Goal: Task Accomplishment & Management: Complete application form

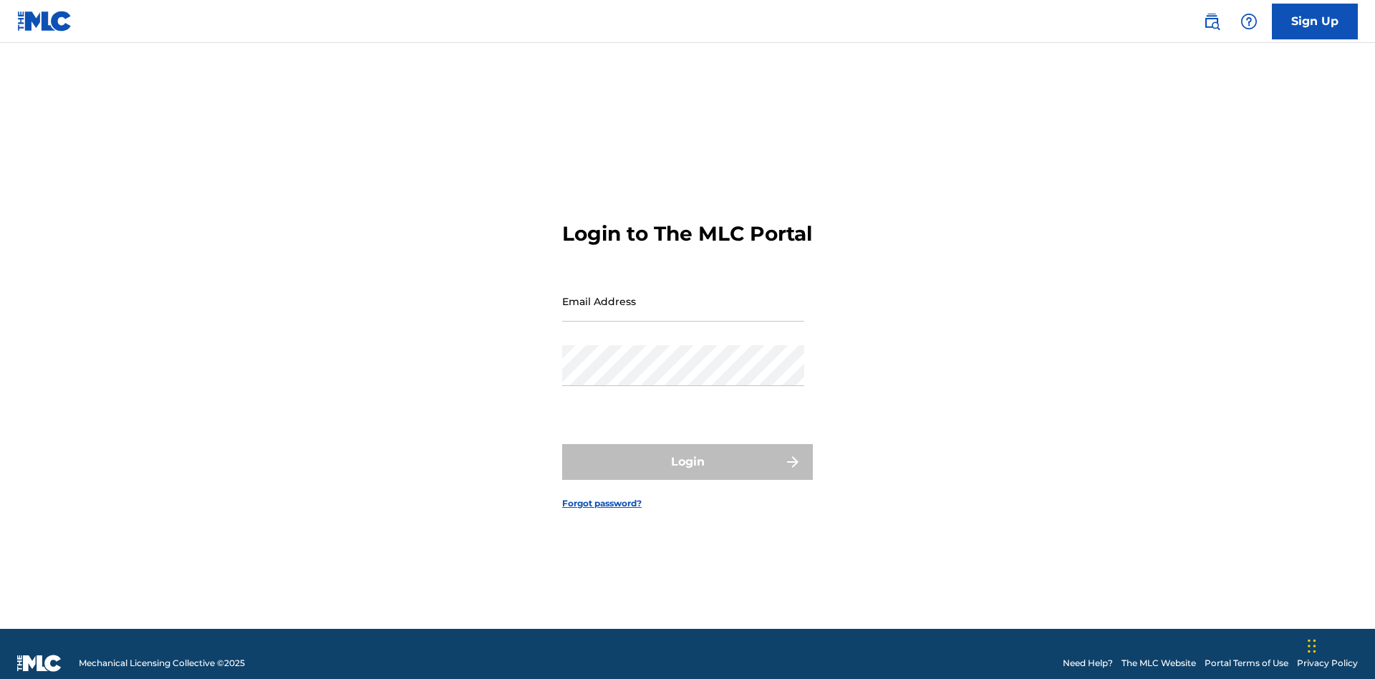
scroll to position [19, 0]
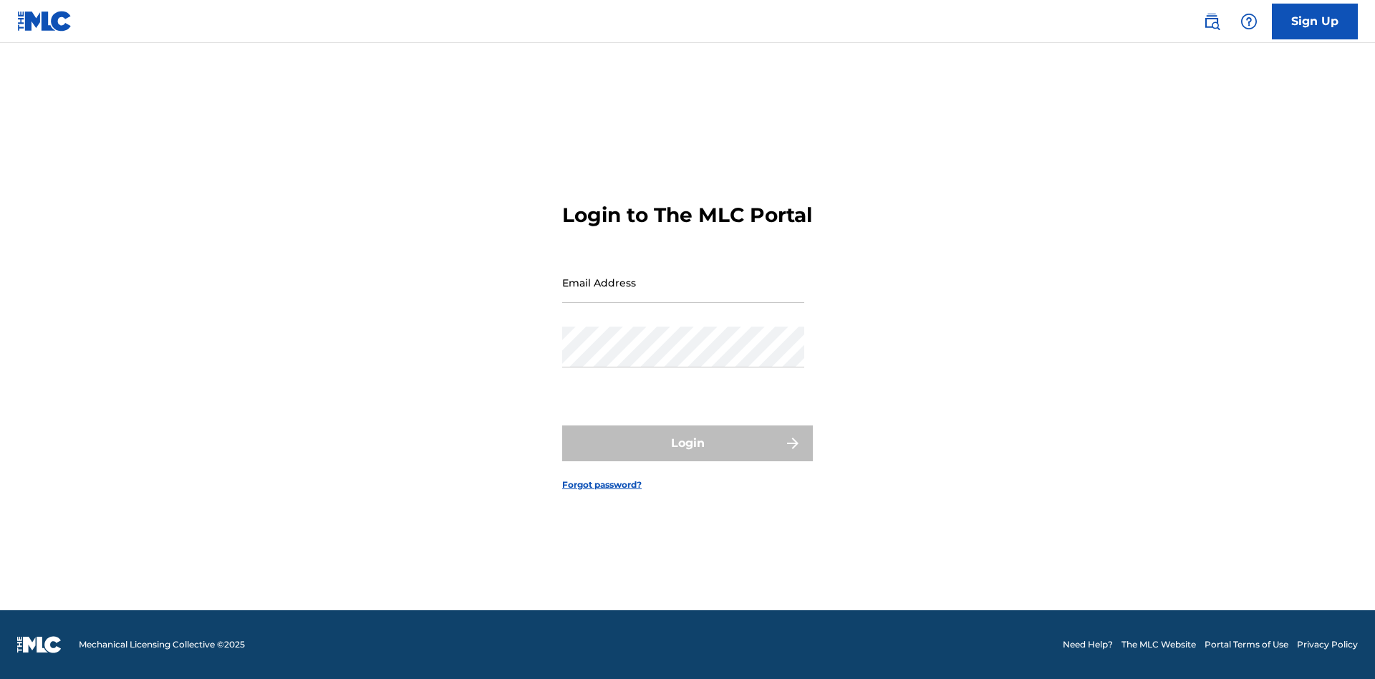
click at [683, 294] on input "Email Address" at bounding box center [683, 282] width 242 height 41
type input "[EMAIL_ADDRESS][DOMAIN_NAME]"
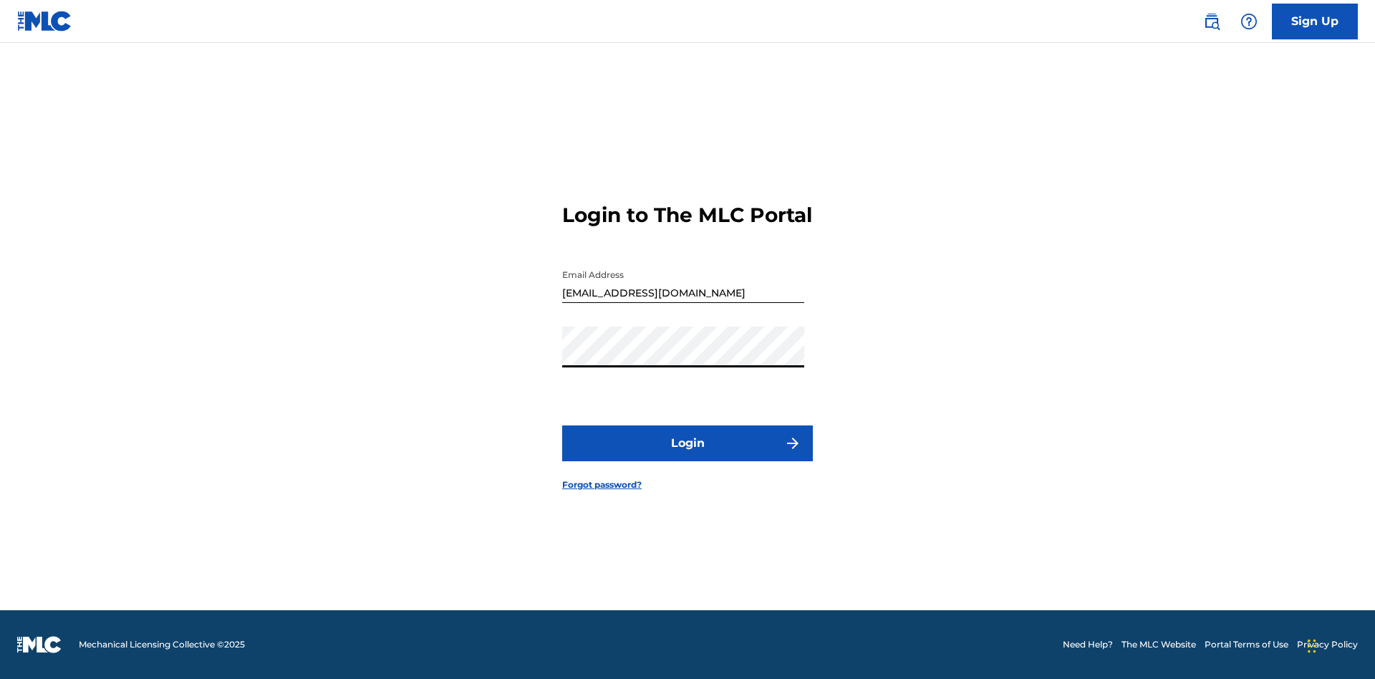
click at [688, 456] on button "Login" at bounding box center [687, 443] width 251 height 36
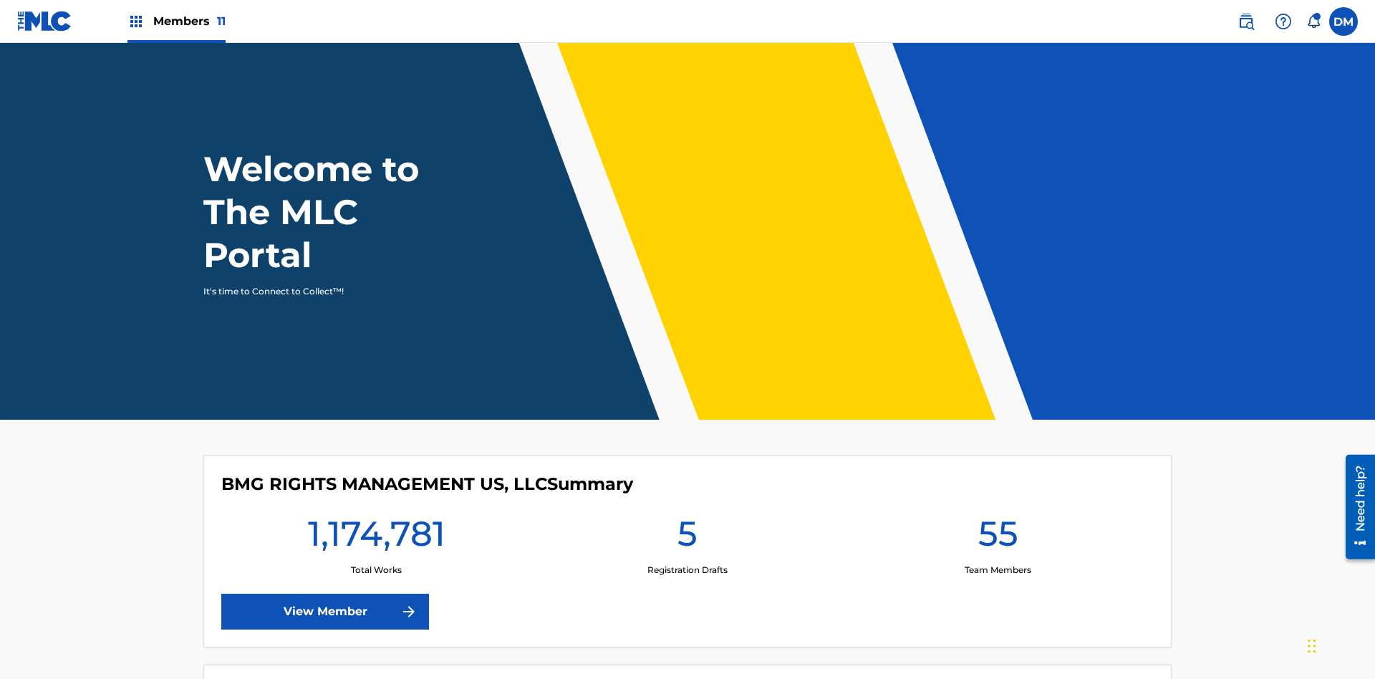
scroll to position [62, 0]
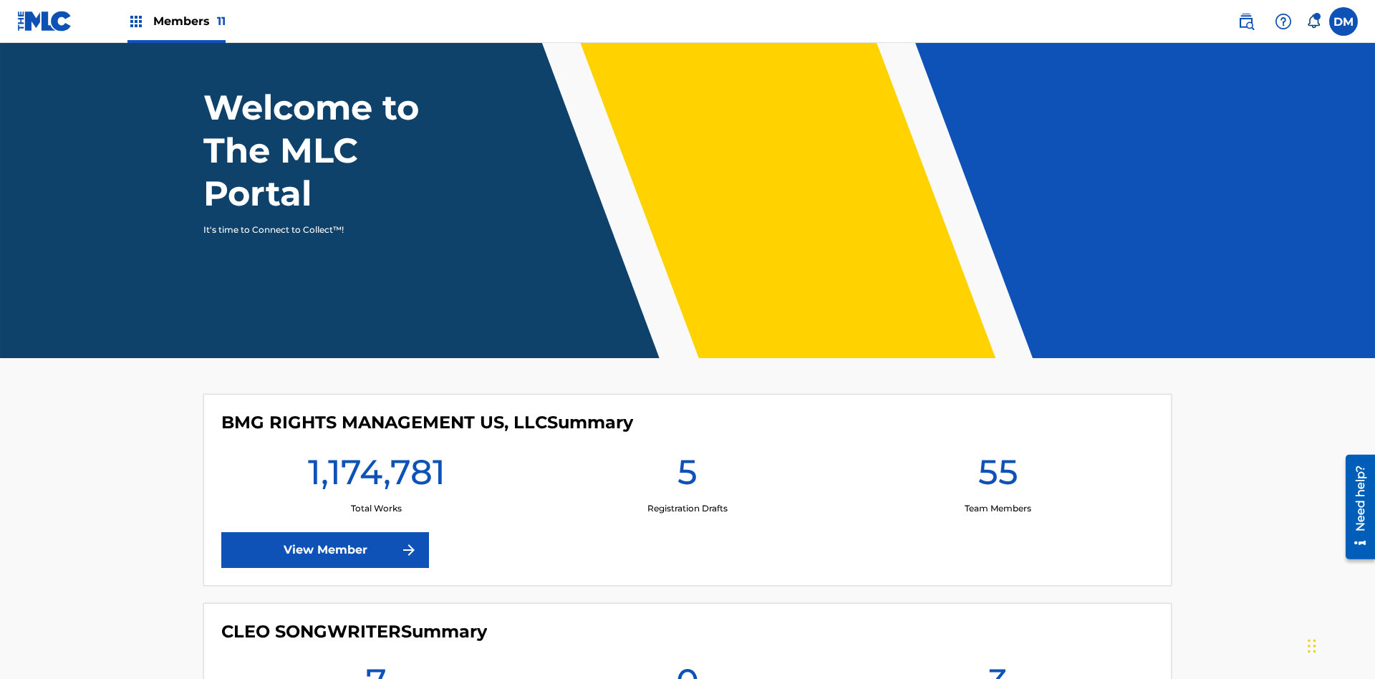
click at [176, 21] on span "Members 11" at bounding box center [189, 21] width 72 height 16
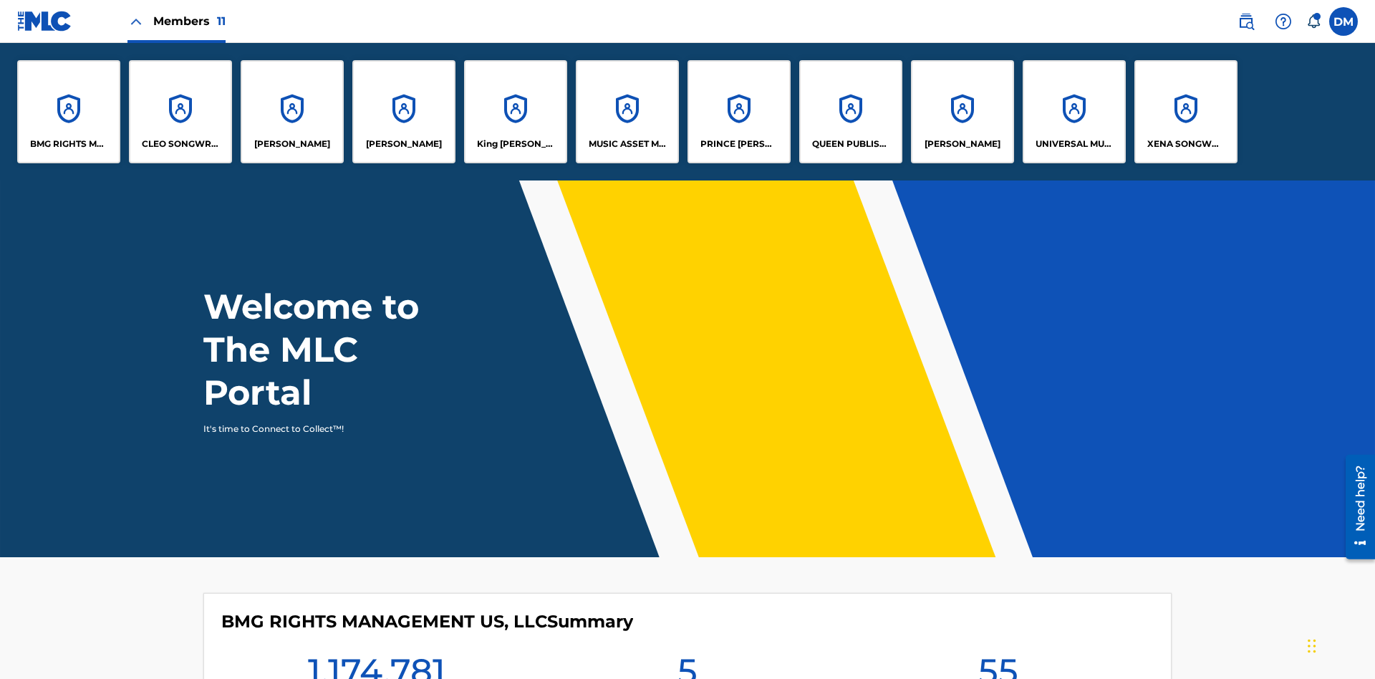
click at [962, 144] on p "RONALD MCTESTERSON" at bounding box center [963, 144] width 76 height 13
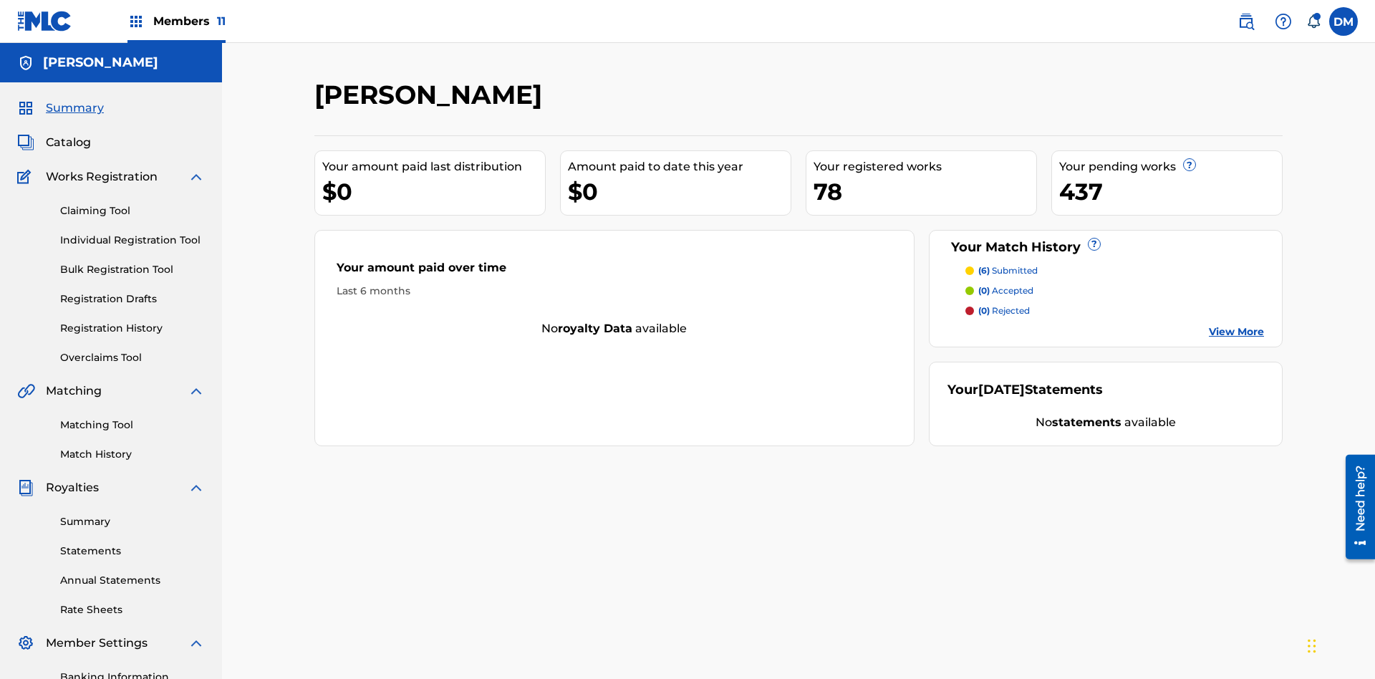
click at [133, 233] on link "Individual Registration Tool" at bounding box center [132, 240] width 145 height 15
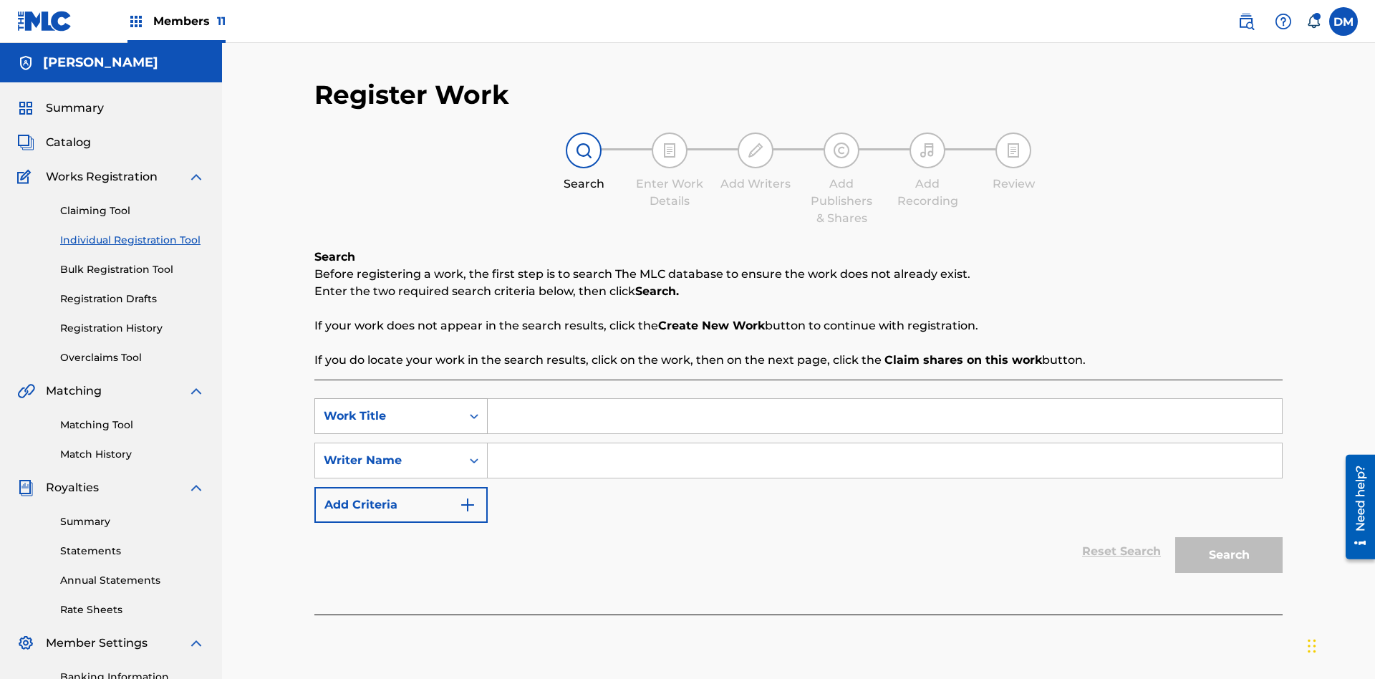
click at [388, 408] on div "Work Title" at bounding box center [388, 416] width 129 height 17
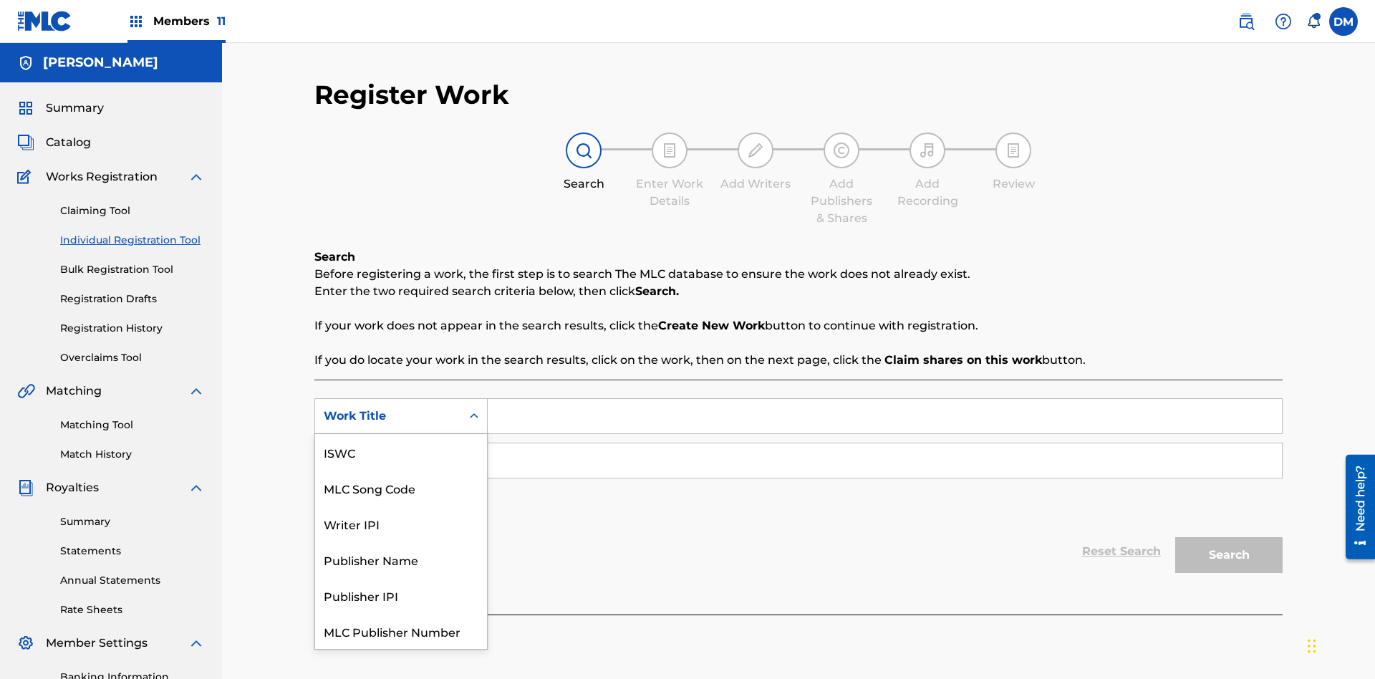
click at [401, 470] on div "MLC Song Code" at bounding box center [401, 488] width 172 height 36
click at [885, 443] on input "Search Form" at bounding box center [885, 460] width 794 height 34
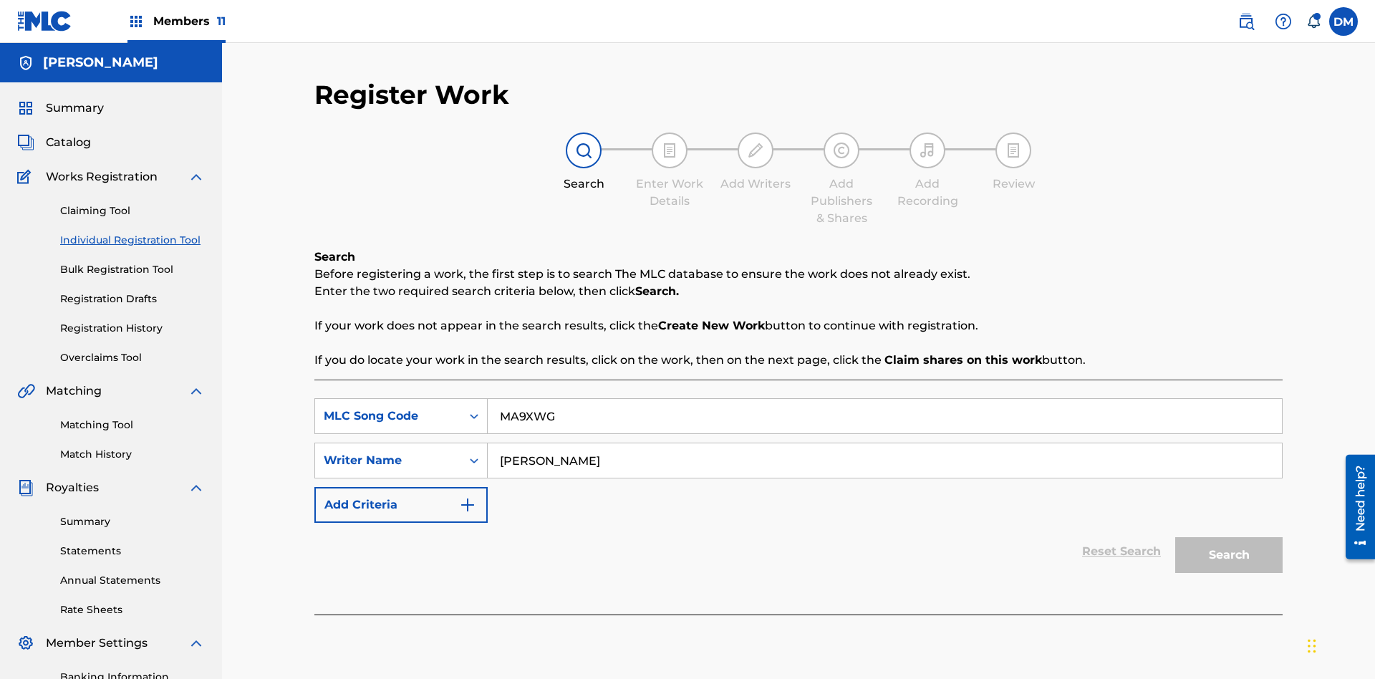
type input "ALVIN DEGUZMAN"
click at [1229, 537] on button "Search" at bounding box center [1228, 555] width 107 height 36
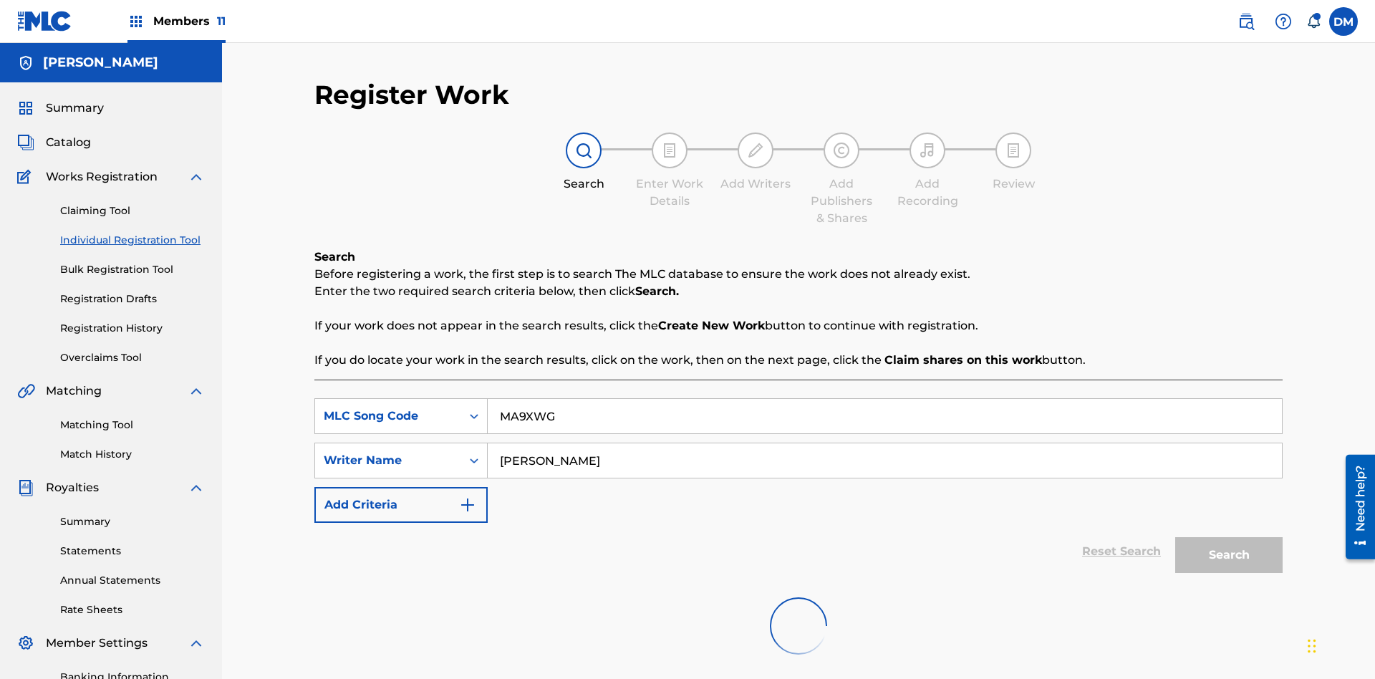
click at [1229, 537] on button "Search" at bounding box center [1228, 555] width 107 height 36
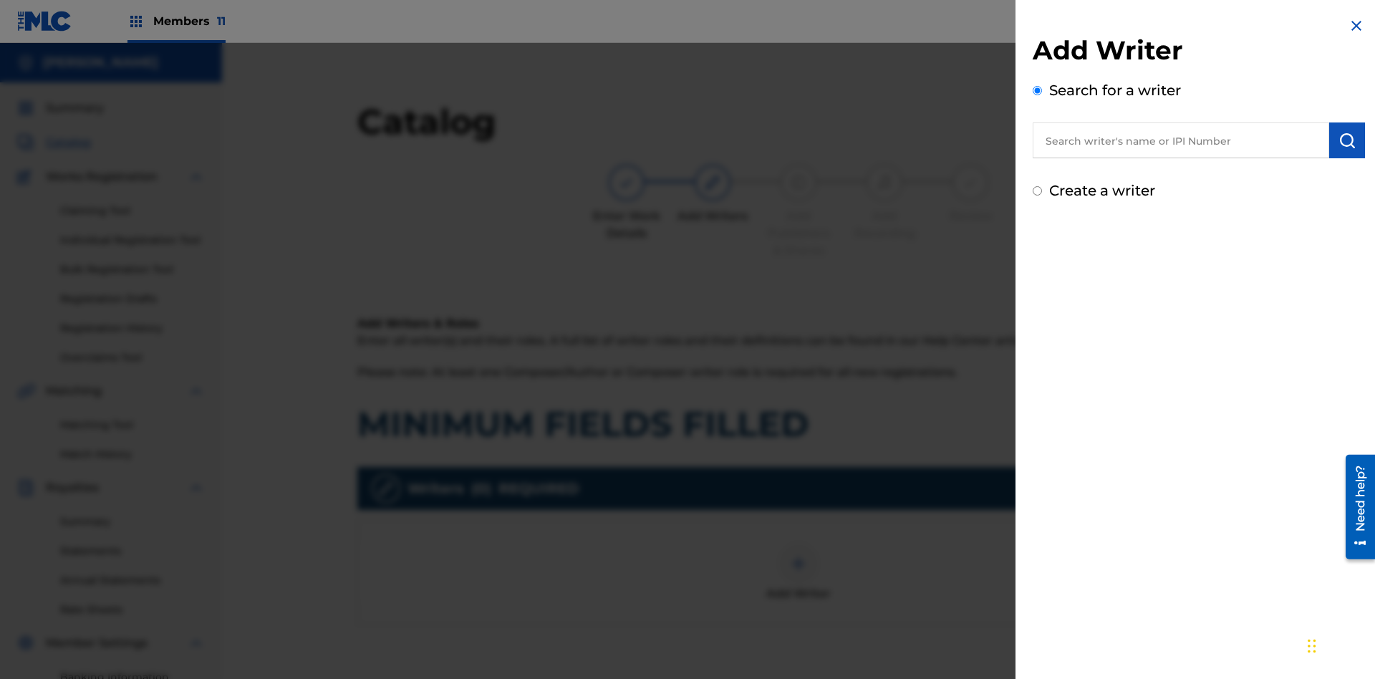
click at [1181, 140] on input "text" at bounding box center [1181, 140] width 297 height 36
click at [1347, 140] on img "submit" at bounding box center [1347, 140] width 17 height 17
click at [1038, 196] on input "Create a writer" at bounding box center [1037, 190] width 9 height 9
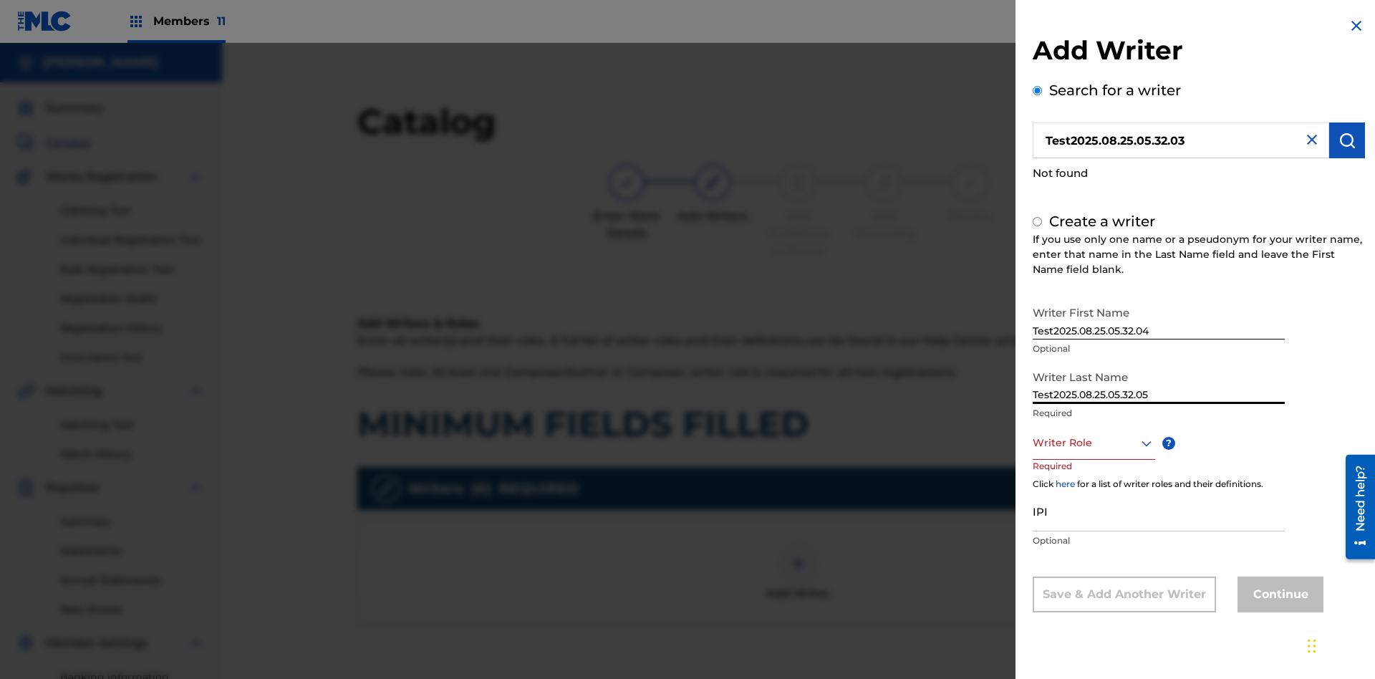
click at [1093, 443] on div at bounding box center [1094, 443] width 122 height 18
click at [1159, 512] on input "IPI" at bounding box center [1159, 511] width 252 height 41
click at [1279, 595] on button "Continue" at bounding box center [1281, 595] width 86 height 36
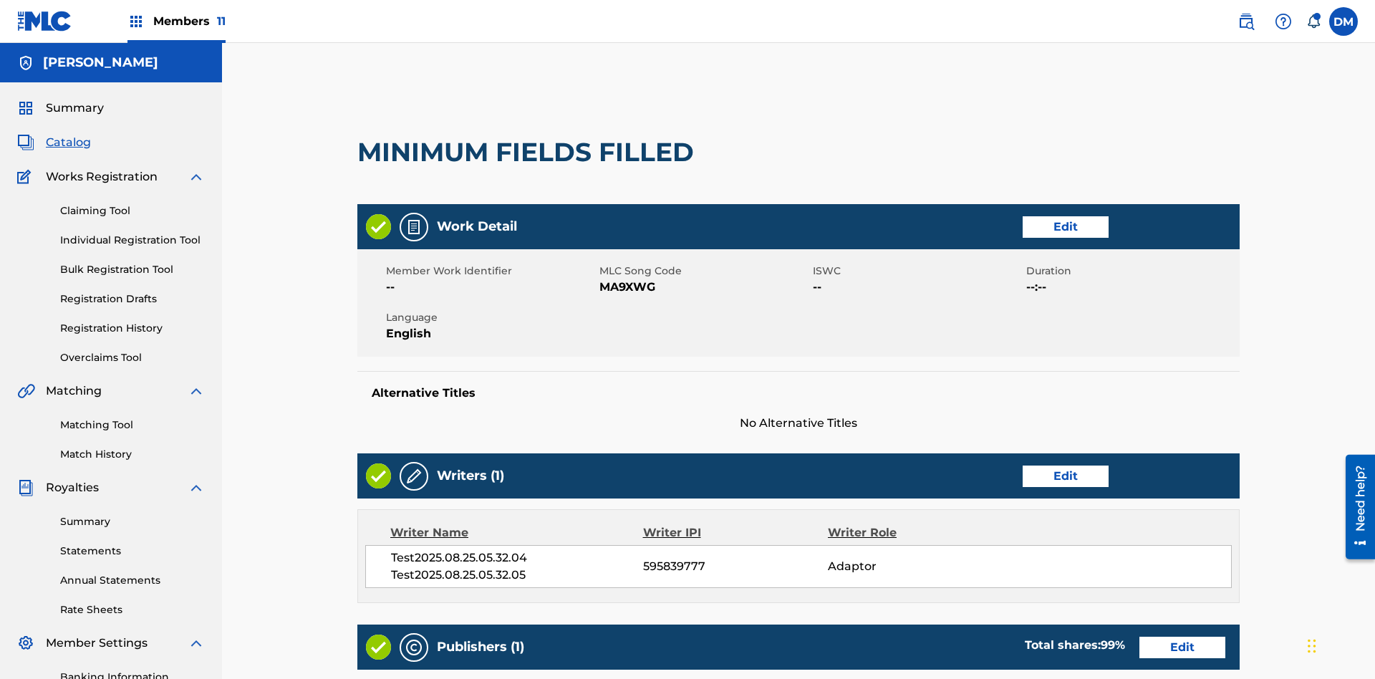
click at [72, 321] on link "Registration History" at bounding box center [132, 328] width 145 height 15
